Goal: Check status: Check status

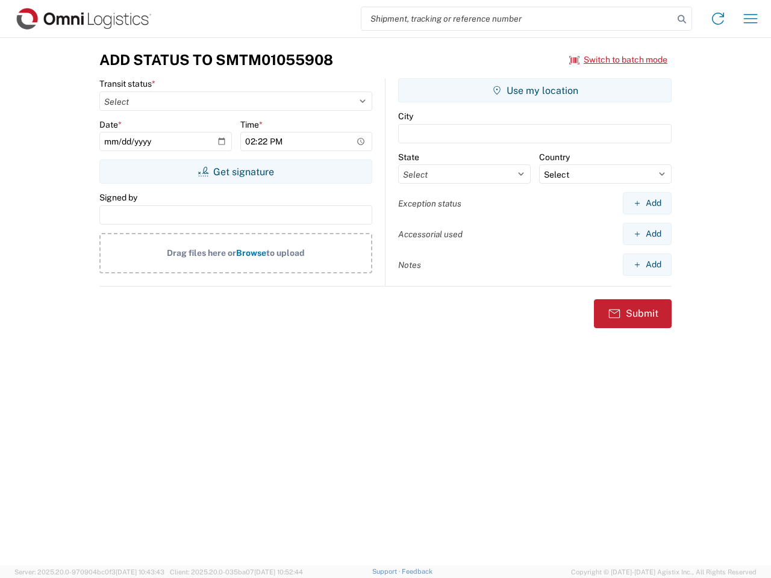
click at [518, 19] on input "search" at bounding box center [518, 18] width 312 height 23
click at [682, 19] on icon at bounding box center [682, 19] width 17 height 17
click at [718, 19] on icon at bounding box center [718, 18] width 19 height 19
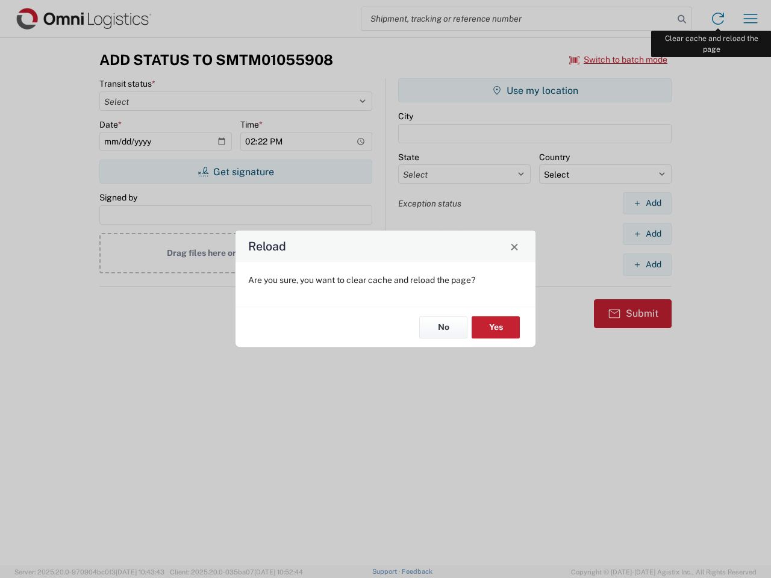
click at [751, 19] on div "Reload Are you sure, you want to clear cache and reload the page? No Yes" at bounding box center [385, 289] width 771 height 578
click at [619, 60] on div "Reload Are you sure, you want to clear cache and reload the page? No Yes" at bounding box center [385, 289] width 771 height 578
click at [236, 172] on div "Reload Are you sure, you want to clear cache and reload the page? No Yes" at bounding box center [385, 289] width 771 height 578
click at [535, 90] on div "Reload Are you sure, you want to clear cache and reload the page? No Yes" at bounding box center [385, 289] width 771 height 578
click at [647, 203] on div "Reload Are you sure, you want to clear cache and reload the page? No Yes" at bounding box center [385, 289] width 771 height 578
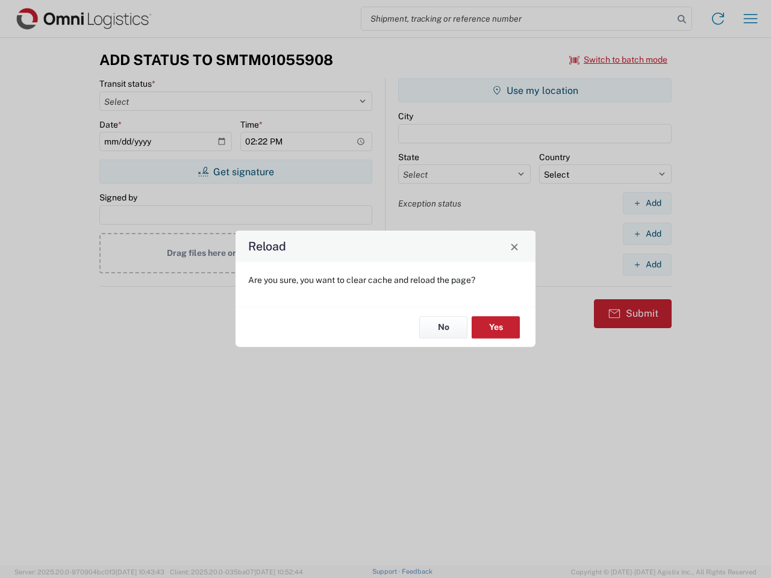
click at [647, 234] on div "Reload Are you sure, you want to clear cache and reload the page? No Yes" at bounding box center [385, 289] width 771 height 578
click at [647, 264] on div "Reload Are you sure, you want to clear cache and reload the page? No Yes" at bounding box center [385, 289] width 771 height 578
